Goal: Transaction & Acquisition: Purchase product/service

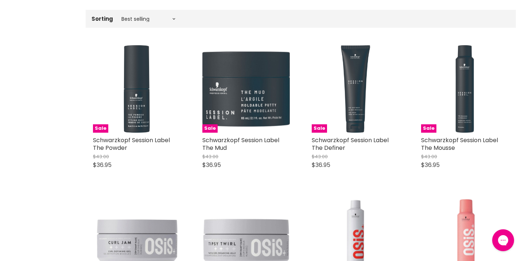
scroll to position [208, 0]
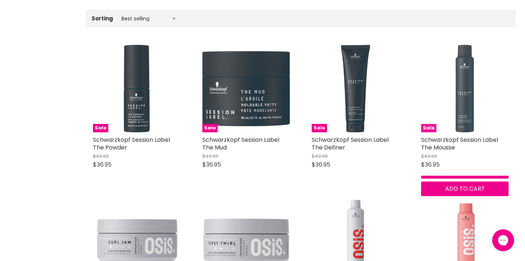
click at [467, 108] on img "Main content" at bounding box center [465, 88] width 18 height 87
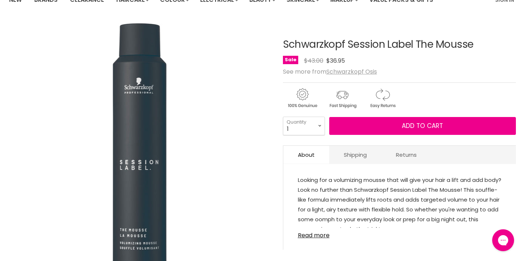
scroll to position [69, 0]
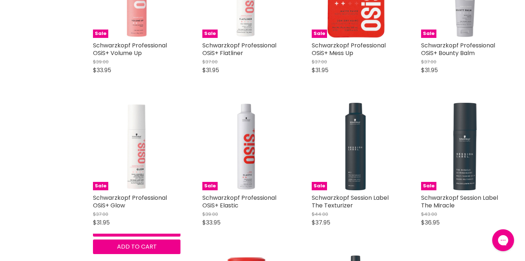
scroll to position [609, 0]
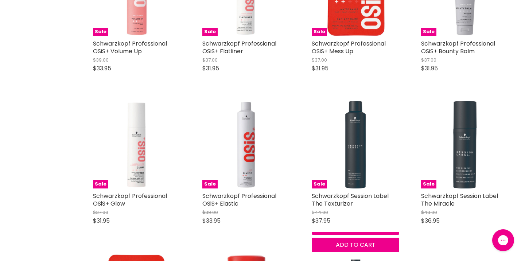
click at [358, 202] on h2 "Schwarzkopf Session Label The Texturizer" at bounding box center [355, 199] width 87 height 15
click at [358, 198] on link "Schwarzkopf Session Label The Texturizer" at bounding box center [350, 200] width 77 height 16
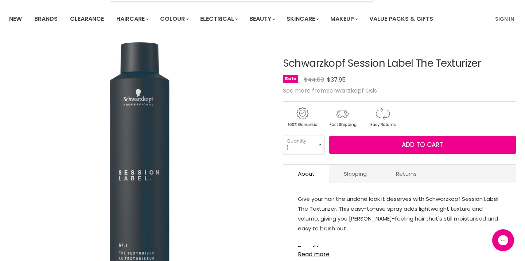
scroll to position [54, 0]
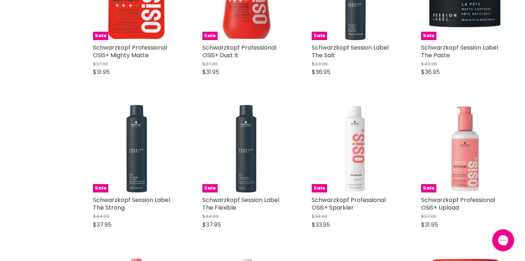
scroll to position [910, 0]
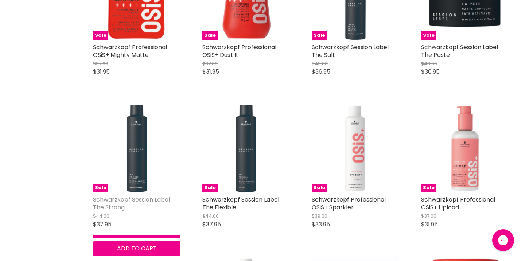
click at [122, 199] on link "Schwarzkopf Session Label The Strong" at bounding box center [131, 203] width 77 height 16
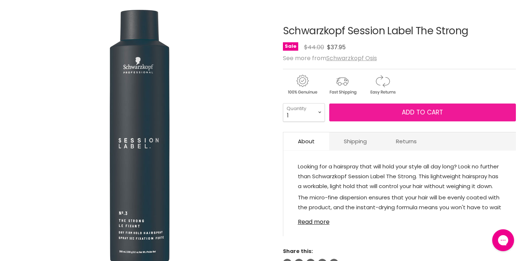
click at [432, 114] on span "Add to cart" at bounding box center [422, 112] width 41 height 9
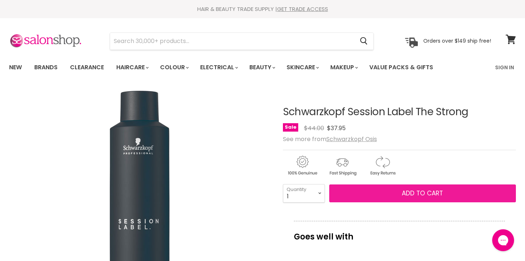
click at [398, 196] on button "Add to cart" at bounding box center [422, 193] width 187 height 18
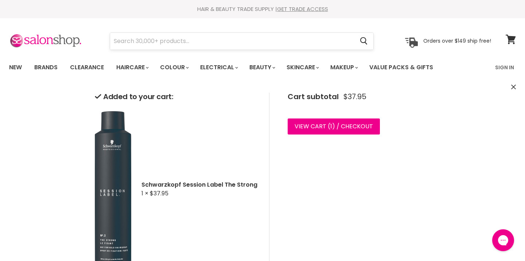
click at [292, 43] on input "Search" at bounding box center [232, 41] width 244 height 17
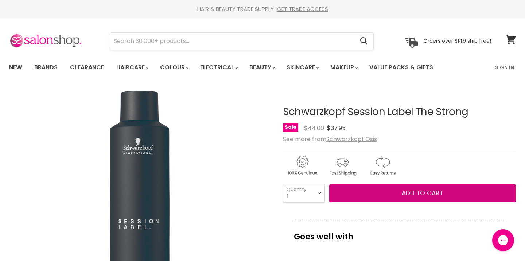
click at [329, 184] on button "Add to cart" at bounding box center [422, 193] width 187 height 18
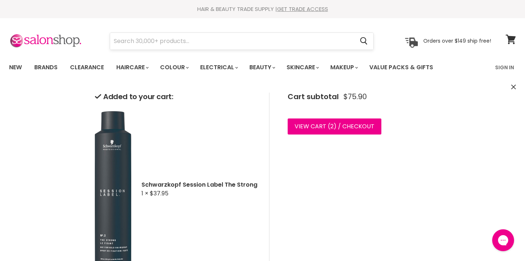
click at [292, 43] on input "Search" at bounding box center [232, 41] width 244 height 17
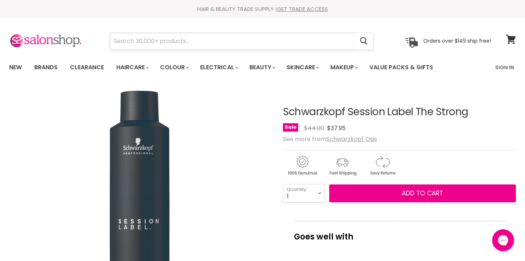
click at [292, 43] on input "Search" at bounding box center [232, 41] width 244 height 17
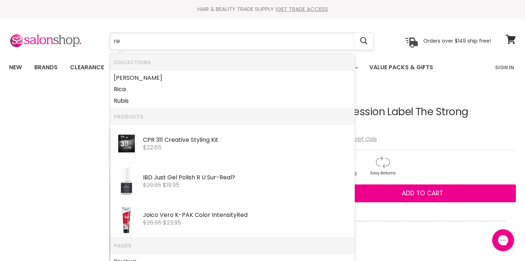
type input "red"
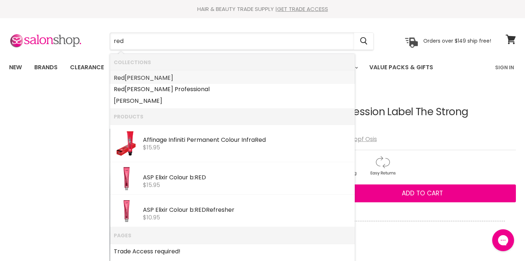
click at [158, 77] on link "Red ken" at bounding box center [232, 78] width 237 height 12
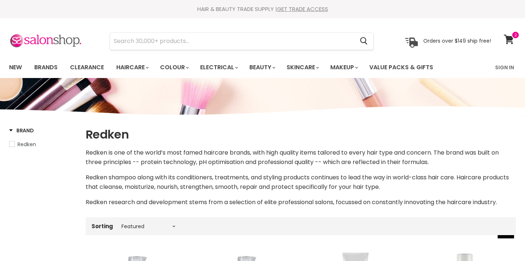
select select "manual"
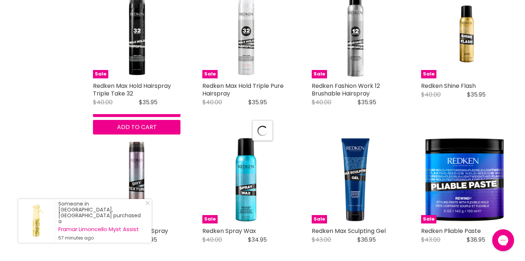
scroll to position [1758, 0]
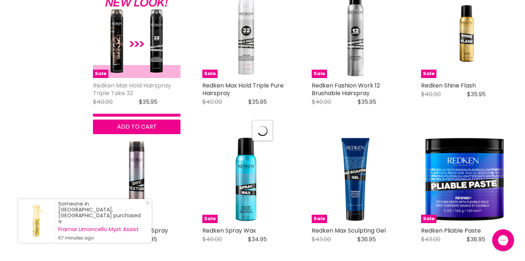
select select "manual"
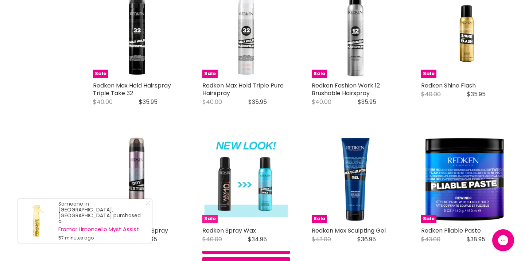
click at [251, 181] on img "Main content" at bounding box center [245, 179] width 87 height 87
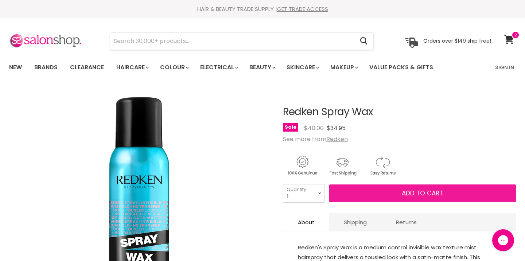
click at [426, 196] on span "Add to cart" at bounding box center [422, 193] width 41 height 9
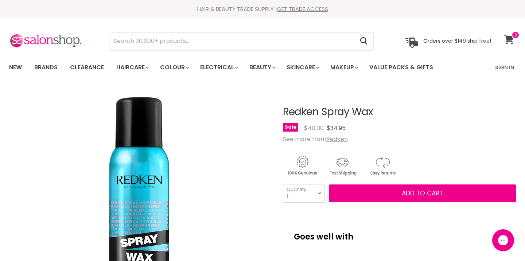
click at [508, 39] on icon at bounding box center [509, 39] width 10 height 9
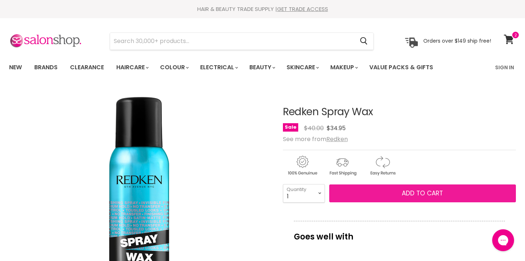
click at [452, 192] on button "Add to cart" at bounding box center [422, 193] width 187 height 18
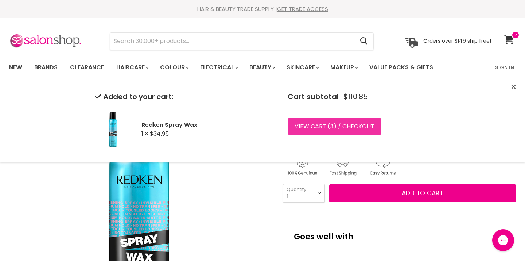
click at [336, 127] on link "View cart ( 3 ) / Checkout" at bounding box center [335, 126] width 94 height 16
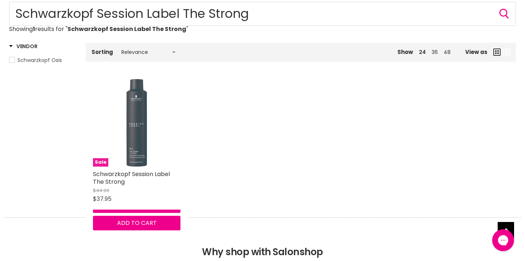
scroll to position [93, 0]
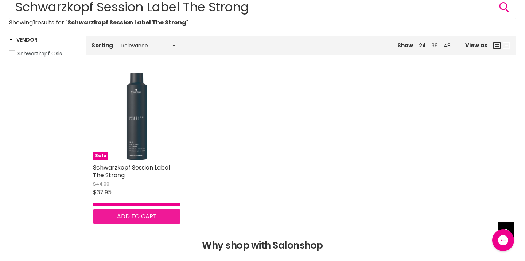
click at [157, 218] on span "Add to cart" at bounding box center [137, 216] width 40 height 8
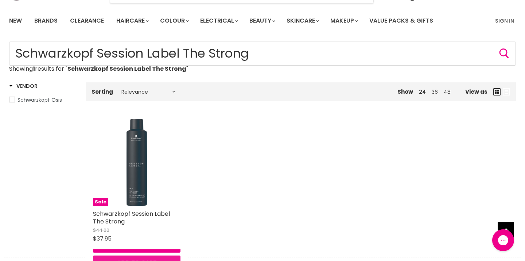
scroll to position [89, 0]
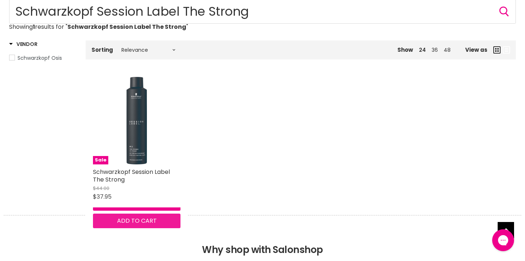
click at [157, 217] on span "Add to cart" at bounding box center [137, 220] width 40 height 8
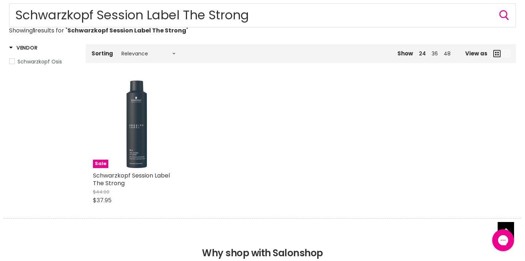
scroll to position [203, 0]
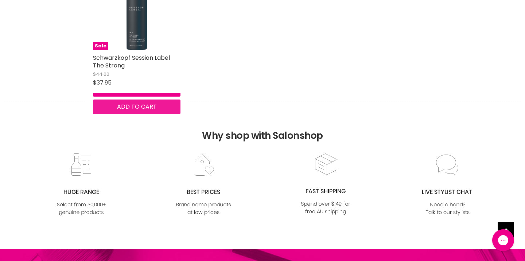
click at [157, 105] on span "Add to cart" at bounding box center [137, 106] width 40 height 8
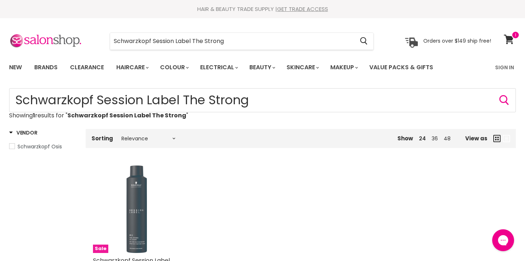
click at [131, 202] on img "Main content" at bounding box center [136, 208] width 20 height 87
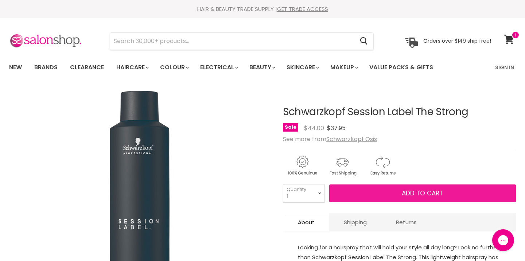
click at [429, 192] on span "Add to cart" at bounding box center [422, 193] width 41 height 9
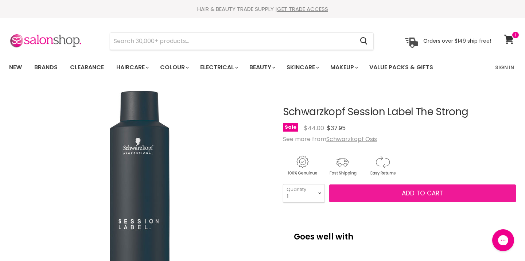
click at [442, 193] on span "Add to cart" at bounding box center [422, 193] width 41 height 9
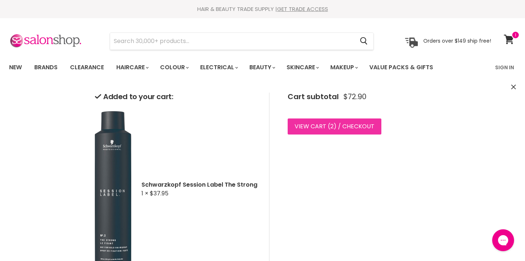
click at [367, 128] on link "View cart ( 2 ) / Checkout" at bounding box center [335, 126] width 94 height 16
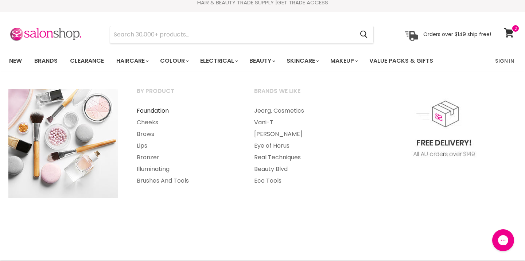
click at [155, 111] on link "Foundation" at bounding box center [186, 111] width 116 height 12
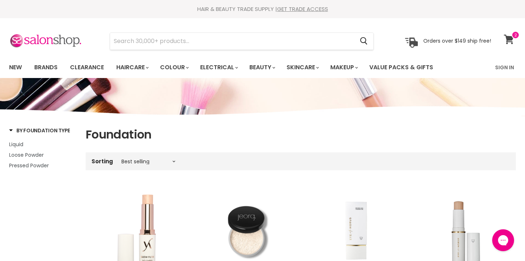
click at [511, 44] on link "View cart" at bounding box center [509, 39] width 19 height 17
